Goal: Information Seeking & Learning: Understand process/instructions

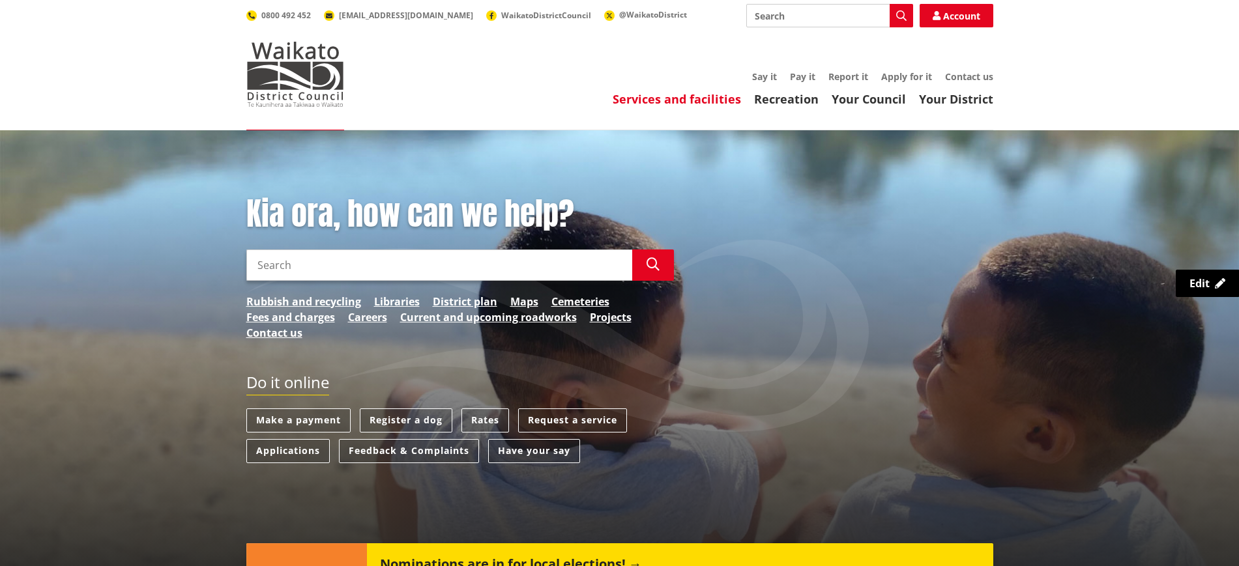
click at [706, 97] on link "Services and facilities" at bounding box center [677, 99] width 128 height 16
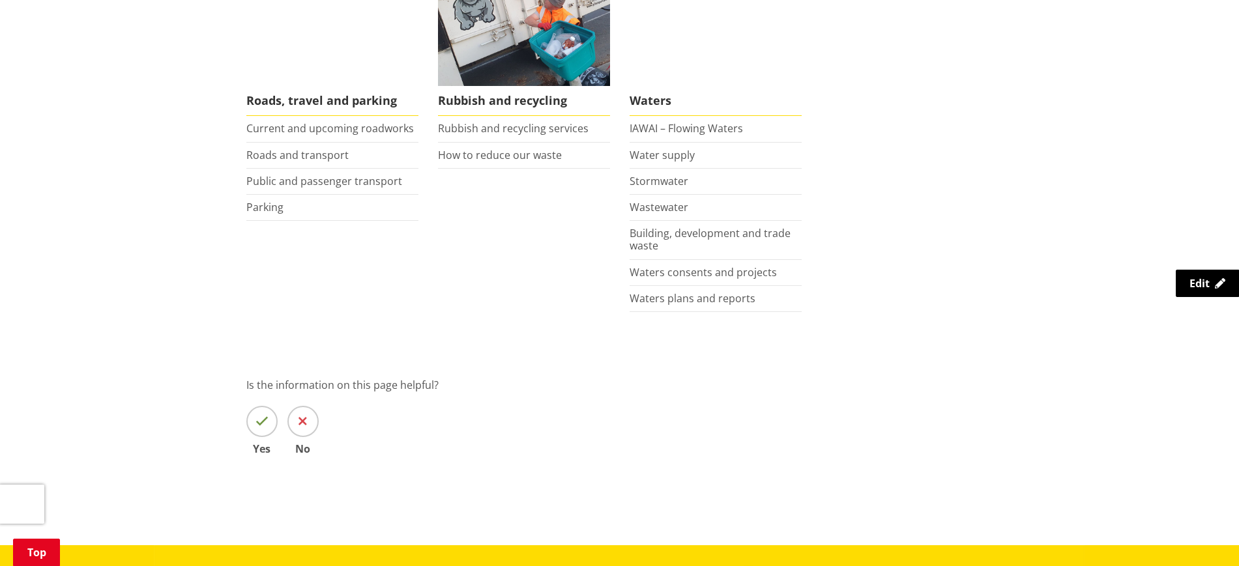
scroll to position [978, 0]
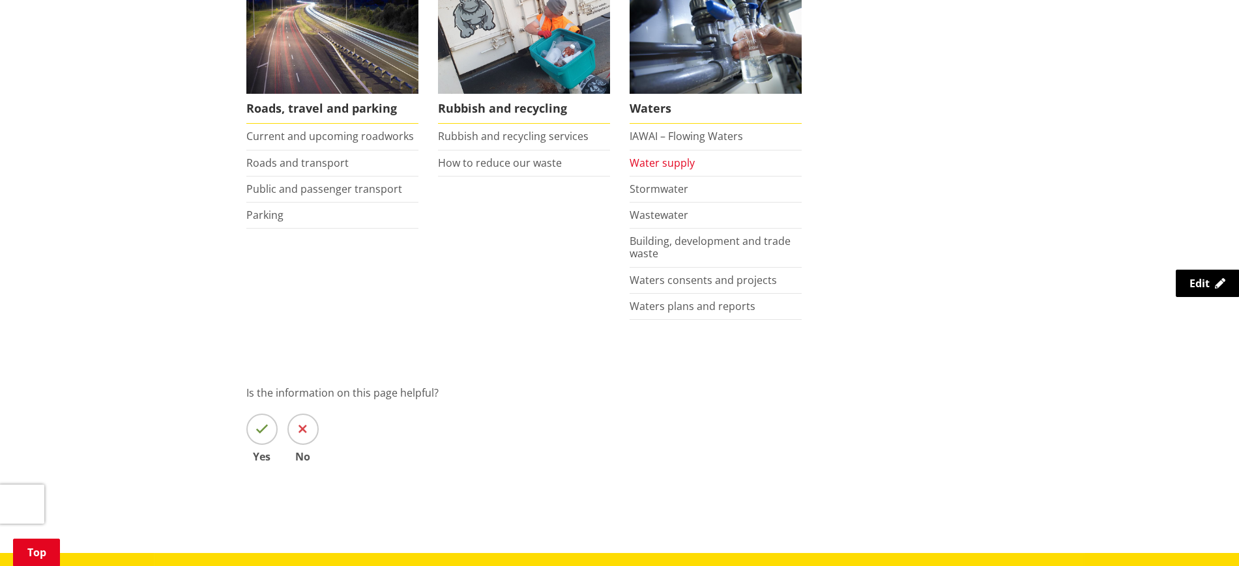
click at [670, 164] on link "Water supply" at bounding box center [662, 163] width 65 height 14
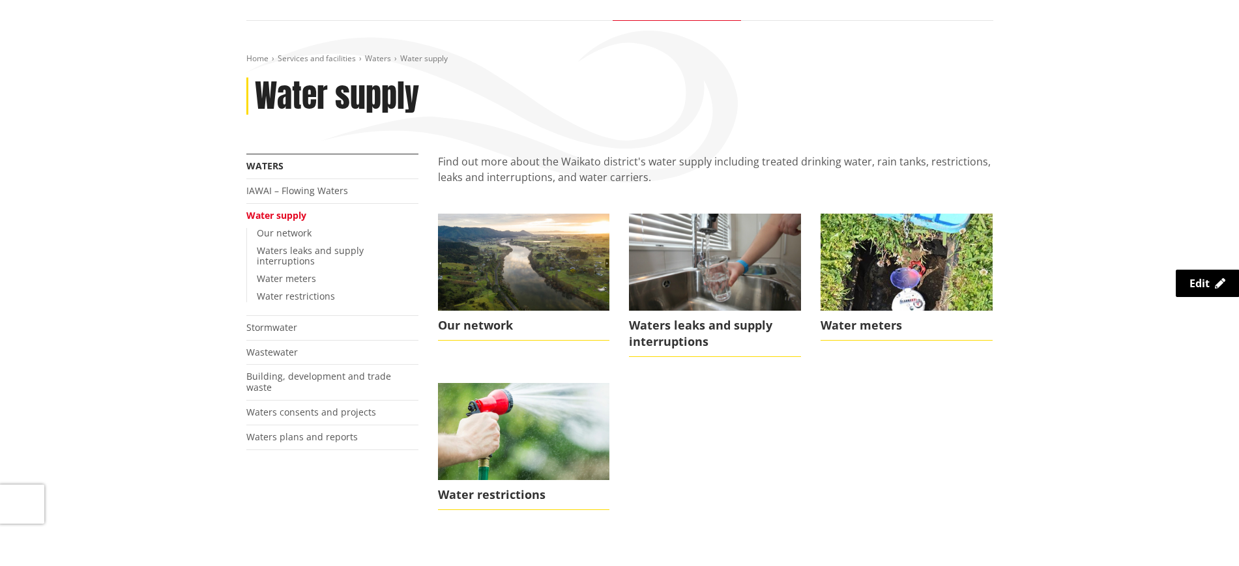
scroll to position [119, 0]
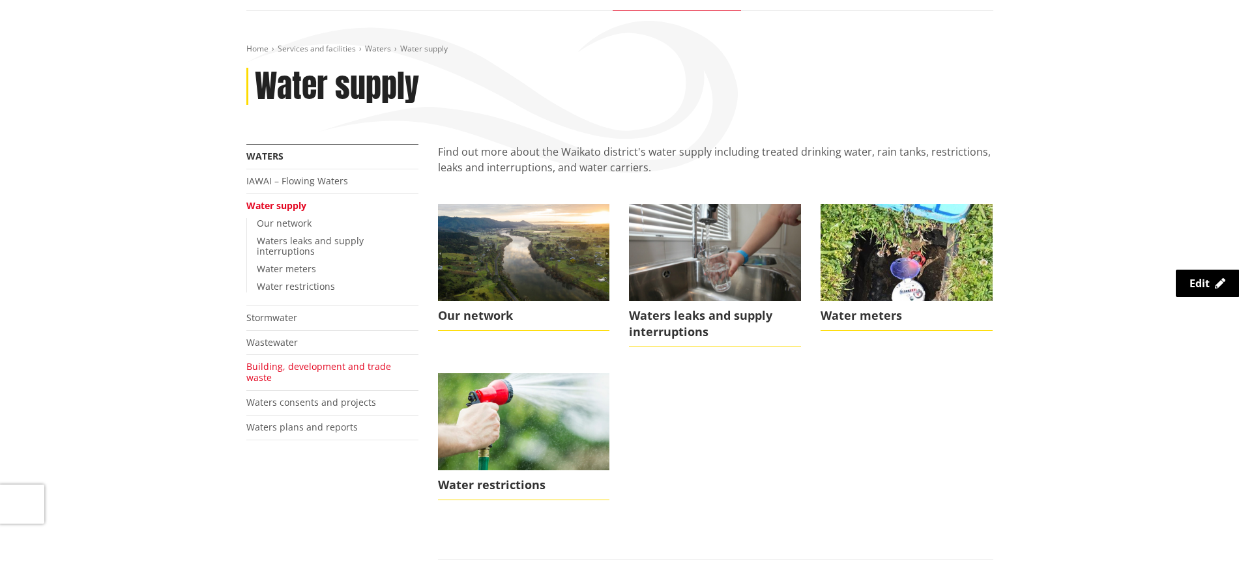
click at [323, 360] on link "Building, development and trade waste" at bounding box center [318, 371] width 145 height 23
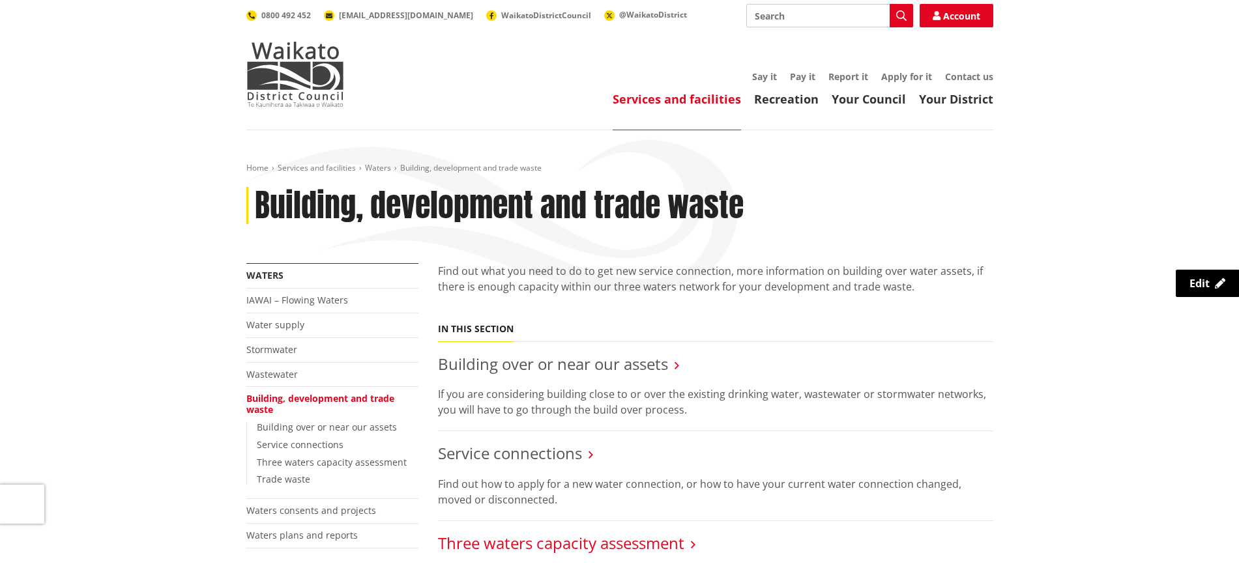
click at [617, 551] on link "Three waters capacity assessment" at bounding box center [561, 544] width 246 height 22
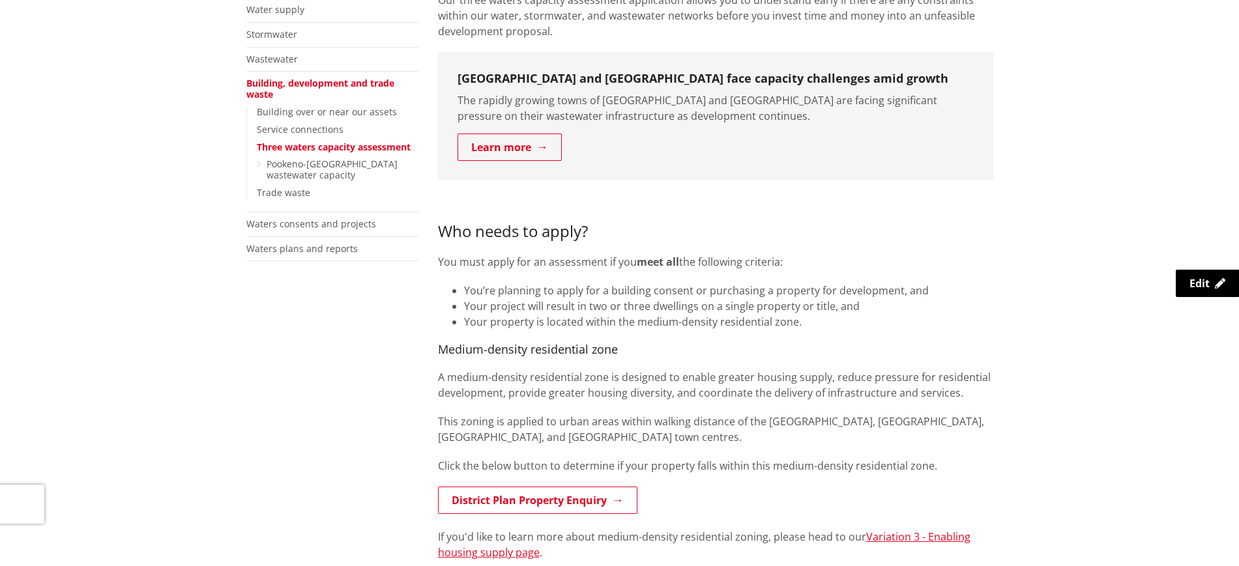
scroll to position [68, 0]
